Goal: Answer question/provide support

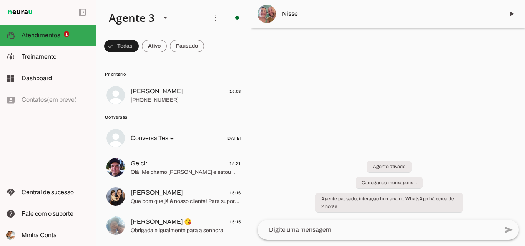
scroll to position [34, 0]
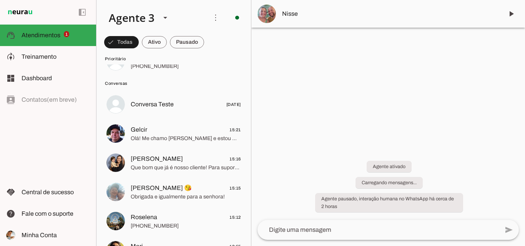
click at [166, 127] on span "Gelcir 15:21" at bounding box center [186, 130] width 110 height 10
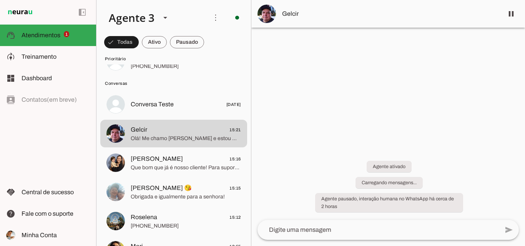
click at [329, 24] on md-item "Gelcir" at bounding box center [388, 14] width 274 height 28
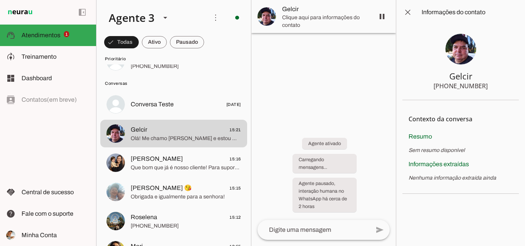
drag, startPoint x: 449, startPoint y: 86, endPoint x: 489, endPoint y: 83, distance: 39.3
click at [489, 83] on section "Gelcir +55 5499273450" at bounding box center [460, 63] width 116 height 76
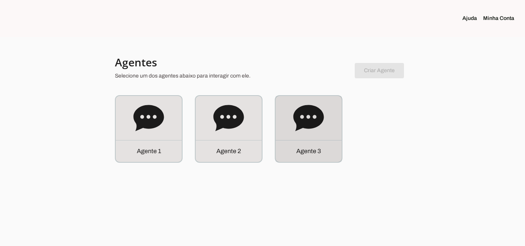
click at [319, 126] on icon at bounding box center [308, 118] width 31 height 31
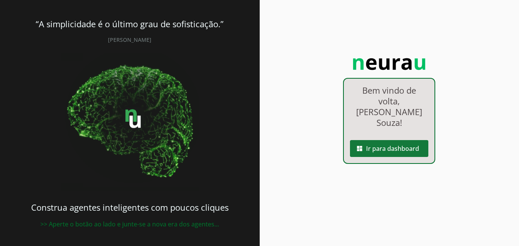
click at [371, 140] on span at bounding box center [389, 149] width 78 height 18
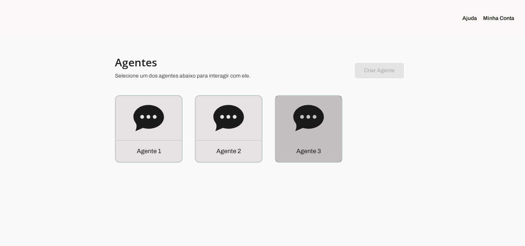
click at [316, 139] on div "Agente 3" at bounding box center [309, 129] width 66 height 66
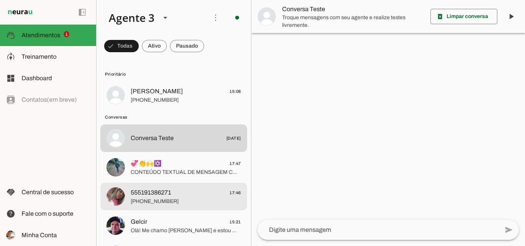
click at [192, 200] on span "+55 5191386271" at bounding box center [186, 202] width 110 height 8
